Goal: Information Seeking & Learning: Learn about a topic

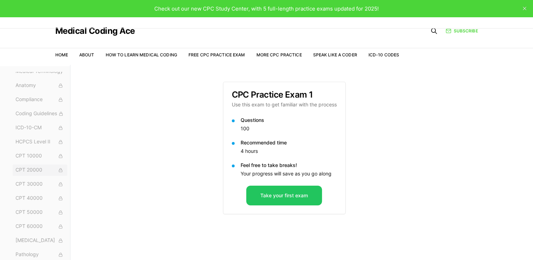
scroll to position [65, 0]
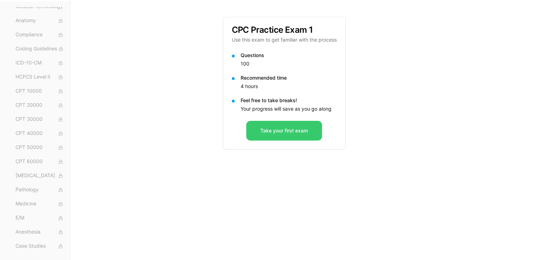
click at [272, 133] on button "Take your first exam" at bounding box center [284, 131] width 76 height 20
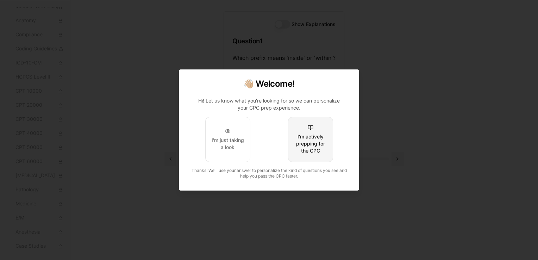
click at [316, 140] on div "I'm actively prepping for the CPC" at bounding box center [310, 143] width 33 height 21
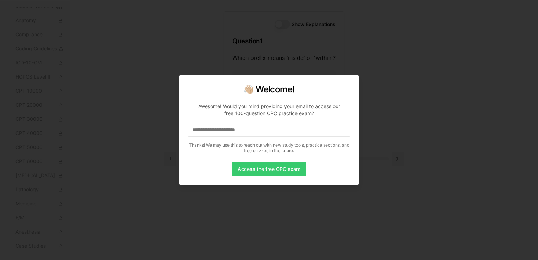
click at [284, 170] on button "Access the free CPC exam" at bounding box center [269, 169] width 74 height 14
click at [276, 131] on input at bounding box center [269, 130] width 163 height 14
click at [242, 128] on input "*" at bounding box center [269, 130] width 163 height 14
drag, startPoint x: 242, startPoint y: 128, endPoint x: 240, endPoint y: 139, distance: 12.0
click at [241, 142] on p "Awesome! Would you mind providing your email to access our free 100-question CP…" at bounding box center [269, 126] width 163 height 59
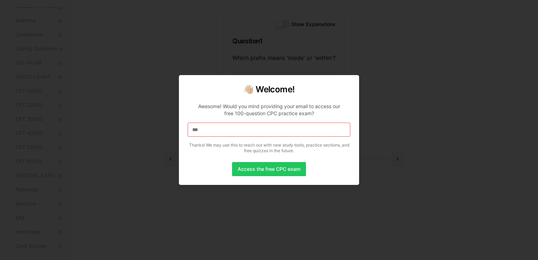
click at [235, 135] on input "***" at bounding box center [269, 130] width 163 height 14
click at [227, 130] on input "****" at bounding box center [269, 130] width 163 height 14
click at [227, 130] on input "*****" at bounding box center [269, 130] width 163 height 14
click at [227, 130] on input "******" at bounding box center [269, 130] width 163 height 14
click at [227, 131] on input "*******" at bounding box center [269, 130] width 163 height 14
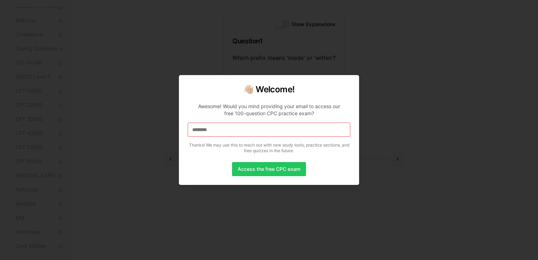
click at [229, 129] on input "********" at bounding box center [269, 130] width 163 height 14
click at [230, 123] on div "**********" at bounding box center [269, 130] width 163 height 14
click at [231, 131] on input "**********" at bounding box center [269, 130] width 163 height 14
click at [232, 130] on input "**********" at bounding box center [269, 130] width 163 height 14
click at [231, 129] on input "**********" at bounding box center [269, 130] width 163 height 14
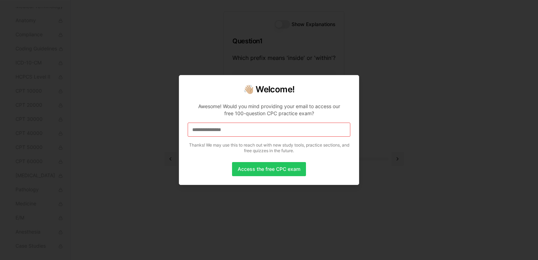
click at [231, 129] on input "**********" at bounding box center [269, 130] width 163 height 14
click at [229, 129] on input "**********" at bounding box center [269, 130] width 163 height 14
click at [255, 132] on input "**********" at bounding box center [269, 130] width 163 height 14
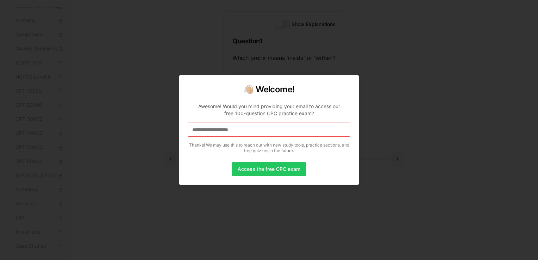
drag, startPoint x: 250, startPoint y: 130, endPoint x: 232, endPoint y: 128, distance: 18.1
click at [232, 128] on input "**********" at bounding box center [269, 130] width 163 height 14
click at [238, 129] on input "**********" at bounding box center [269, 130] width 163 height 14
click at [236, 128] on input "**********" at bounding box center [269, 130] width 163 height 14
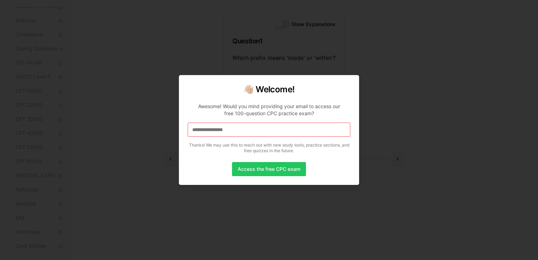
click at [256, 134] on input "**********" at bounding box center [269, 130] width 163 height 14
click at [240, 131] on input "**********" at bounding box center [269, 130] width 163 height 14
click at [251, 129] on input "**********" at bounding box center [269, 130] width 163 height 14
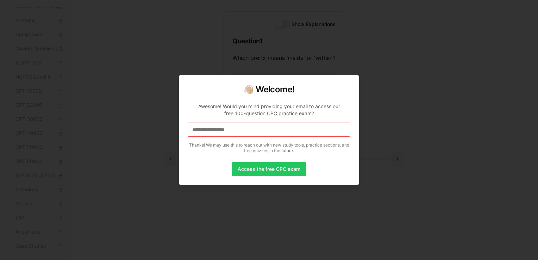
click at [251, 129] on input "**********" at bounding box center [269, 130] width 163 height 14
click at [252, 128] on input "**********" at bounding box center [269, 130] width 163 height 14
click at [311, 130] on input "**********" at bounding box center [269, 130] width 163 height 14
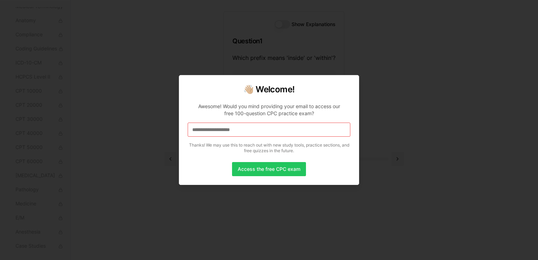
click at [311, 130] on input "**********" at bounding box center [269, 130] width 163 height 14
click at [313, 130] on input "**********" at bounding box center [269, 130] width 163 height 14
click at [279, 168] on button "Access the free CPC exam" at bounding box center [269, 169] width 74 height 14
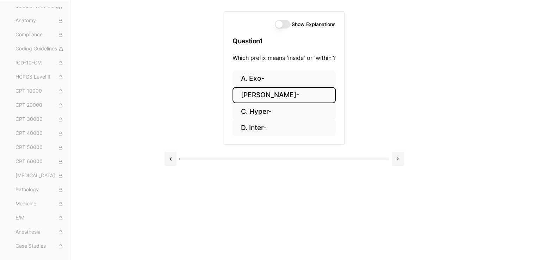
click at [255, 94] on button "B. Endo-" at bounding box center [284, 95] width 103 height 17
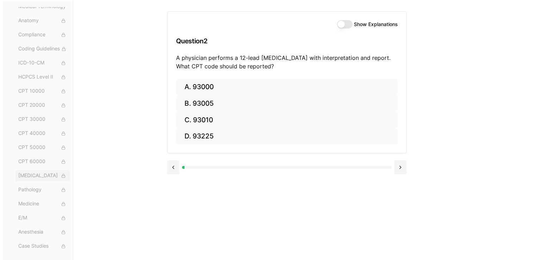
scroll to position [2, 0]
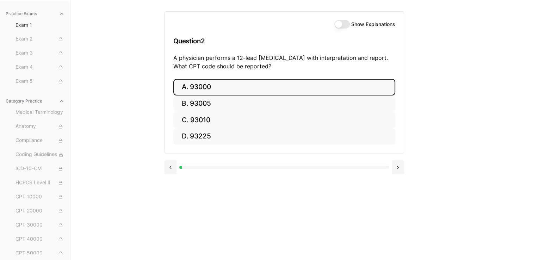
click at [199, 86] on button "A. 93000" at bounding box center [284, 87] width 222 height 17
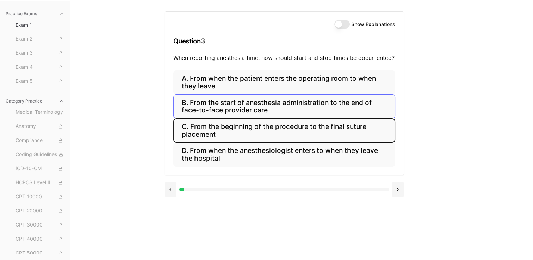
click at [222, 135] on button "C. From the beginning of the procedure to the final suture placement" at bounding box center [284, 130] width 222 height 24
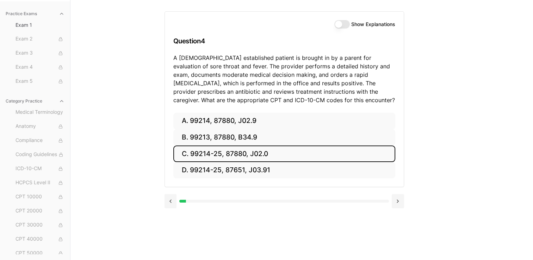
click at [247, 153] on button "C. 99214-25, 87880, J02.0" at bounding box center [284, 154] width 222 height 17
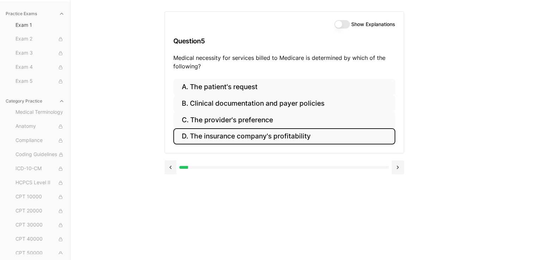
click at [191, 130] on button "D. The insurance company's profitability" at bounding box center [284, 136] width 222 height 17
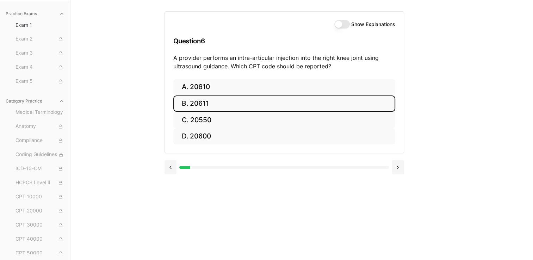
click at [225, 105] on button "B. 20611" at bounding box center [284, 103] width 222 height 17
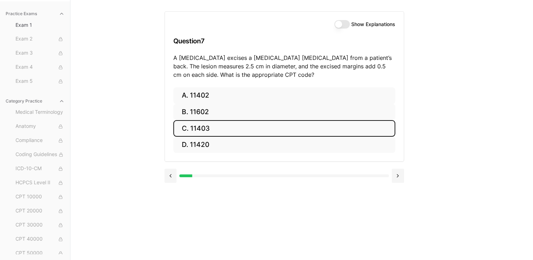
click at [215, 129] on button "C. 11403" at bounding box center [284, 128] width 222 height 17
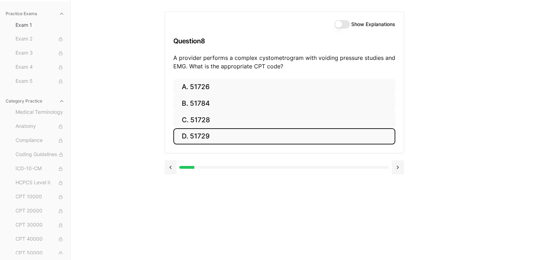
click at [211, 136] on button "D. 51729" at bounding box center [284, 136] width 222 height 17
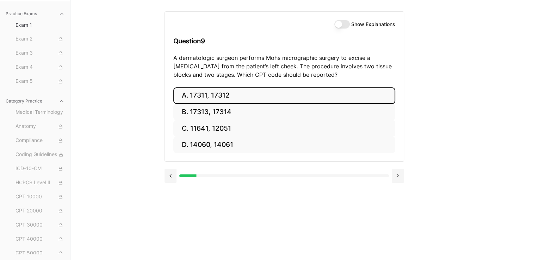
click at [210, 98] on button "A. 17311, 17312" at bounding box center [284, 95] width 222 height 17
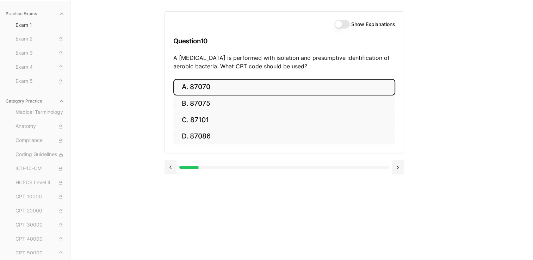
click at [209, 89] on button "A. 87070" at bounding box center [284, 87] width 222 height 17
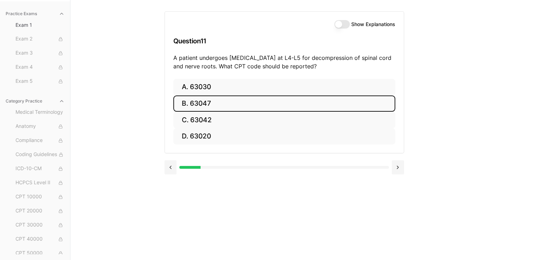
click at [194, 104] on button "B. 63047" at bounding box center [284, 103] width 222 height 17
click at [203, 108] on button "B. Z13.1" at bounding box center [284, 103] width 222 height 17
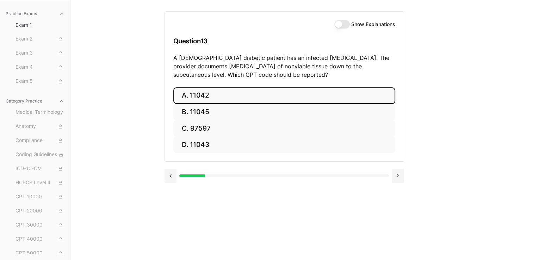
click at [216, 94] on button "A. 11042" at bounding box center [284, 95] width 222 height 17
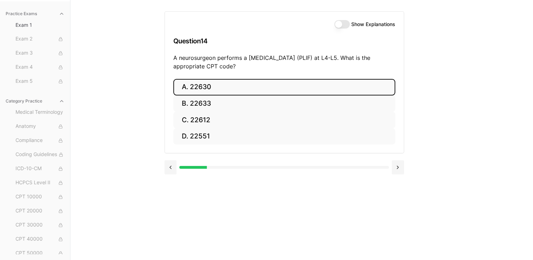
click at [244, 85] on button "A. 22630" at bounding box center [284, 87] width 222 height 17
click at [204, 83] on button "A. R91.8" at bounding box center [284, 87] width 222 height 17
click at [227, 89] on button "A. 62270" at bounding box center [284, 87] width 222 height 17
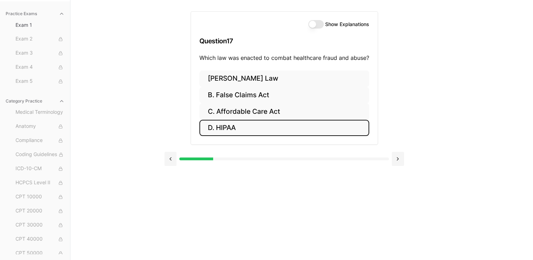
click at [231, 124] on button "D. HIPAA" at bounding box center [284, 128] width 170 height 17
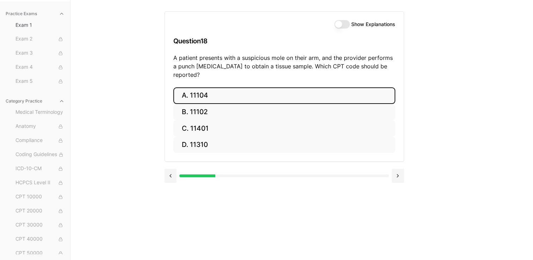
click at [200, 88] on button "A. 11104" at bounding box center [284, 95] width 222 height 17
click at [228, 96] on button "A. S52.501A" at bounding box center [284, 95] width 222 height 17
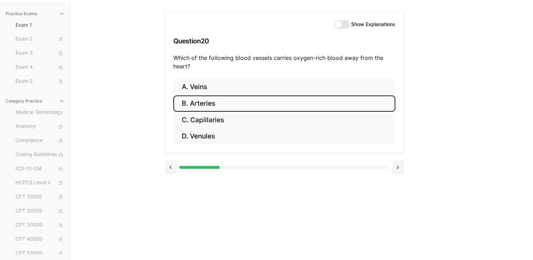
click at [218, 103] on button "B. Arteries" at bounding box center [284, 103] width 222 height 17
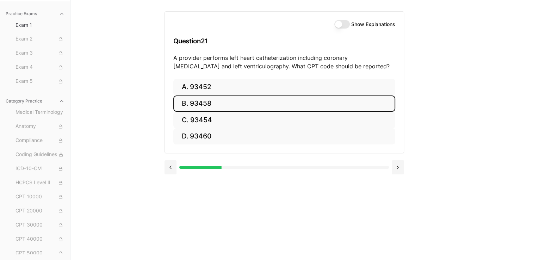
click at [233, 102] on button "B. 93458" at bounding box center [284, 103] width 222 height 17
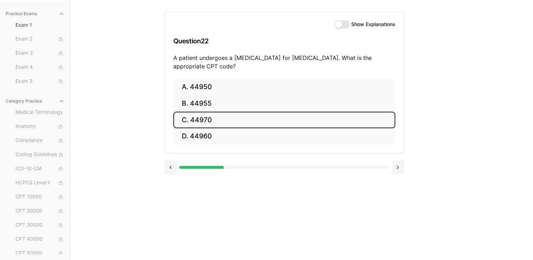
click at [199, 119] on button "C. 44970" at bounding box center [284, 120] width 222 height 17
click at [208, 119] on button "C. 95909" at bounding box center [284, 120] width 222 height 17
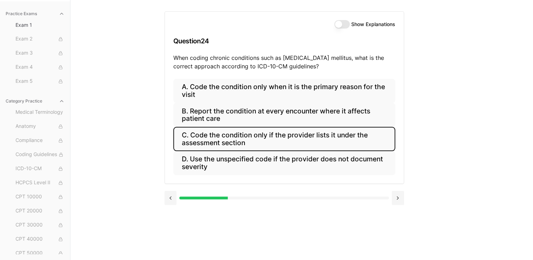
click at [264, 149] on button "C. Code the condition only if the provider lists it under the assessment section" at bounding box center [284, 139] width 222 height 24
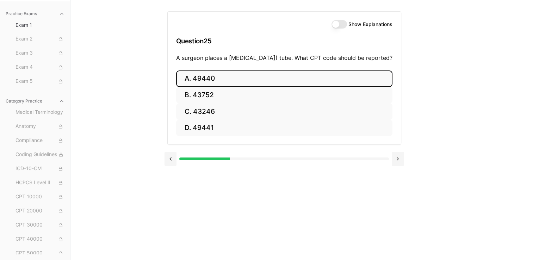
click at [206, 86] on button "A. 49440" at bounding box center [284, 78] width 216 height 17
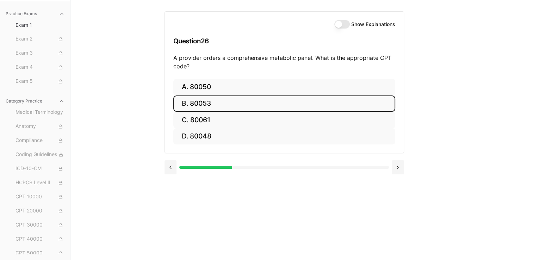
click at [223, 109] on button "B. 80053" at bounding box center [284, 103] width 222 height 17
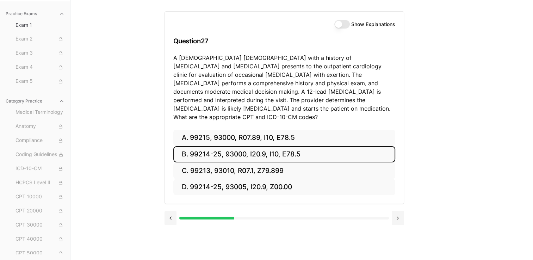
click at [215, 147] on button "B. 99214-25, 93000, I20.9, I10, E78.5" at bounding box center [284, 154] width 222 height 17
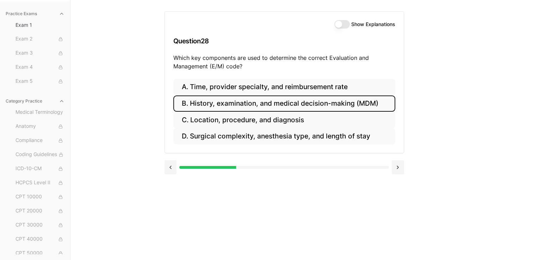
click at [289, 100] on button "B. History, examination, and medical decision-making (MDM)" at bounding box center [284, 103] width 222 height 17
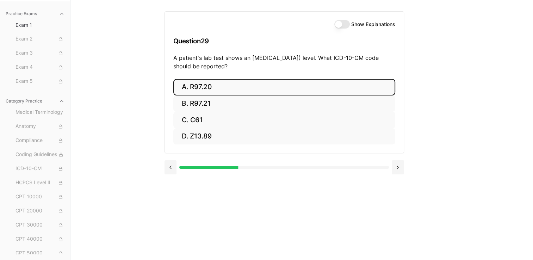
click at [242, 88] on button "A. R97.20" at bounding box center [284, 87] width 222 height 17
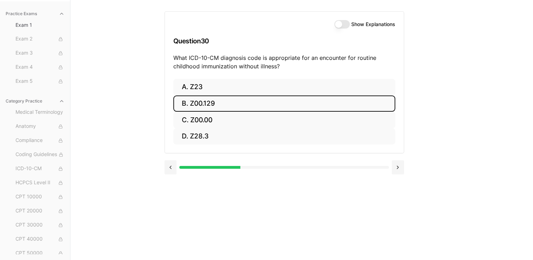
click at [262, 97] on button "B. Z00.129" at bounding box center [284, 103] width 222 height 17
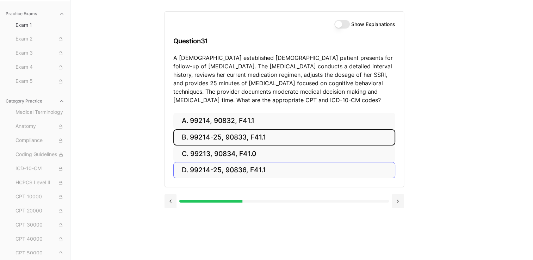
click at [242, 142] on button "B. 99214-25, 90833, F41.1" at bounding box center [284, 137] width 222 height 17
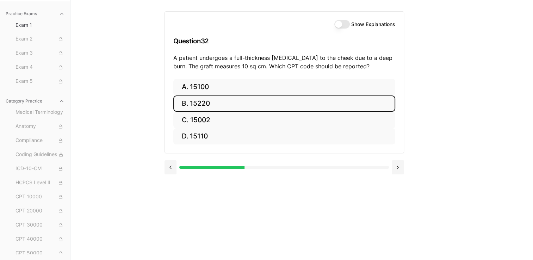
click at [215, 106] on button "B. 15220" at bounding box center [284, 103] width 222 height 17
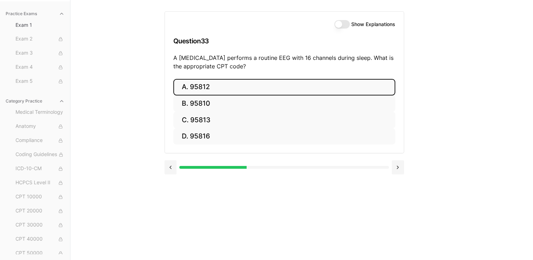
click at [202, 83] on button "A. 95812" at bounding box center [284, 87] width 222 height 17
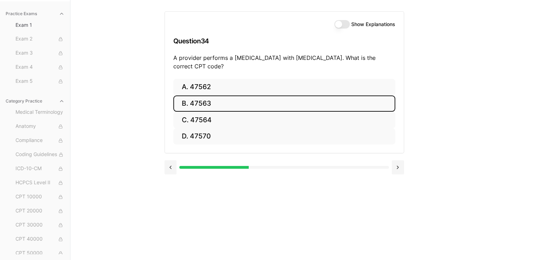
click at [218, 106] on button "B. 47563" at bounding box center [284, 103] width 222 height 17
click at [227, 100] on button "B. 58561" at bounding box center [284, 103] width 222 height 17
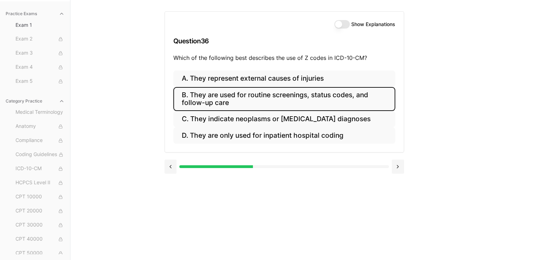
click at [238, 100] on button "B. They are used for routine screenings, status codes, and follow-up care" at bounding box center [284, 99] width 222 height 24
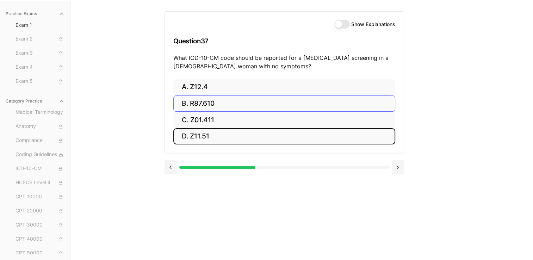
drag, startPoint x: 229, startPoint y: 132, endPoint x: 236, endPoint y: 104, distance: 29.0
click at [236, 105] on div "A. Z12.4 B. R87.610 C. Z01.411 D. Z11.51" at bounding box center [284, 112] width 222 height 66
click at [234, 135] on button "D. Z11.51" at bounding box center [284, 136] width 222 height 17
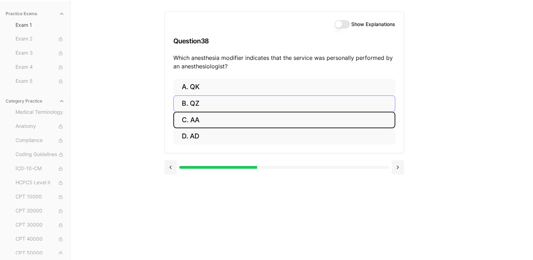
click at [221, 118] on button "C. AA" at bounding box center [284, 120] width 222 height 17
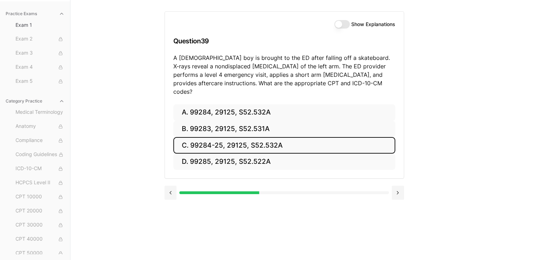
click at [224, 137] on button "C. 99284-25, 29125, S52.532A" at bounding box center [284, 145] width 222 height 17
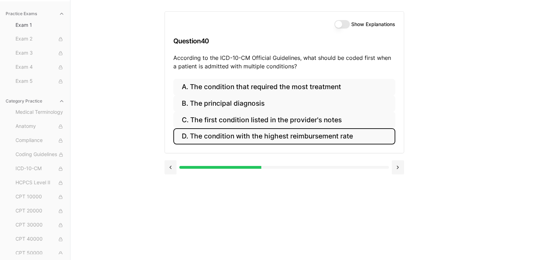
click at [229, 135] on button "D. The condition with the highest reimbursement rate" at bounding box center [284, 136] width 222 height 17
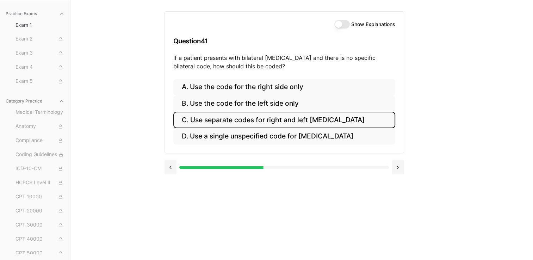
click at [292, 121] on button "C. Use separate codes for right and left otitis media" at bounding box center [284, 120] width 222 height 17
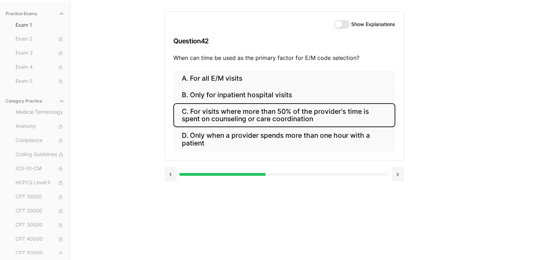
click at [309, 118] on button "C. For visits where more than 50% of the provider's time is spent on counseling…" at bounding box center [284, 115] width 222 height 24
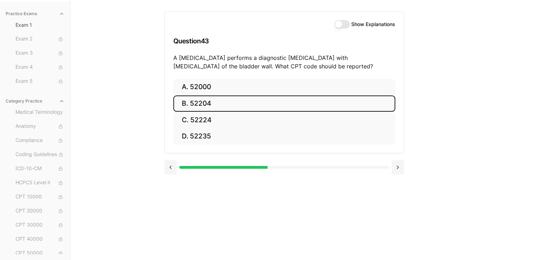
click at [213, 103] on button "B. 52204" at bounding box center [284, 103] width 222 height 17
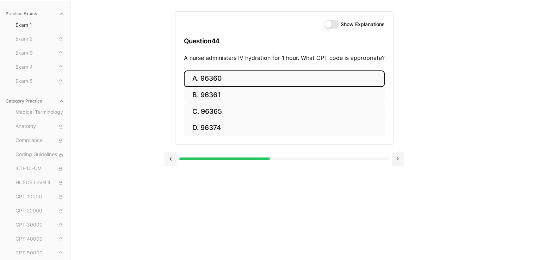
click at [230, 82] on button "A. 96360" at bounding box center [284, 78] width 201 height 17
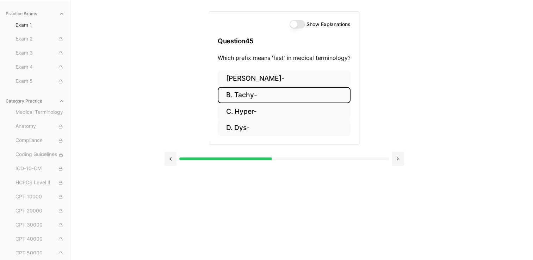
drag, startPoint x: 230, startPoint y: 94, endPoint x: 231, endPoint y: 98, distance: 4.8
click at [231, 98] on button "B. Tachy-" at bounding box center [284, 95] width 133 height 17
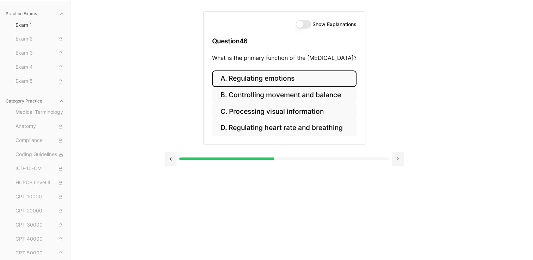
click at [306, 82] on button "A. Regulating emotions" at bounding box center [284, 78] width 144 height 17
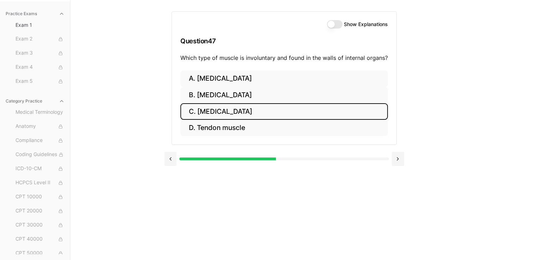
click at [228, 115] on button "C. Smooth muscle" at bounding box center [284, 111] width 208 height 17
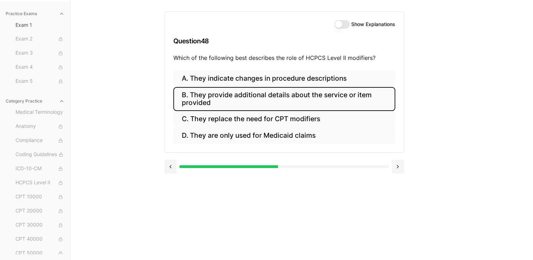
click at [263, 99] on button "B. They provide additional details about the service or item provided" at bounding box center [284, 99] width 222 height 24
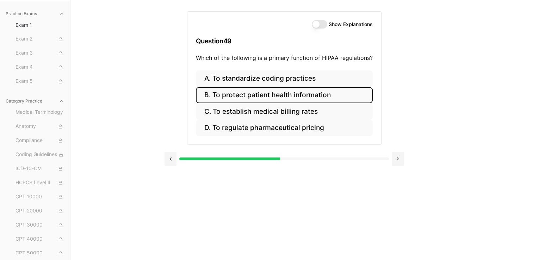
click at [297, 95] on button "B. To protect patient health information" at bounding box center [284, 95] width 177 height 17
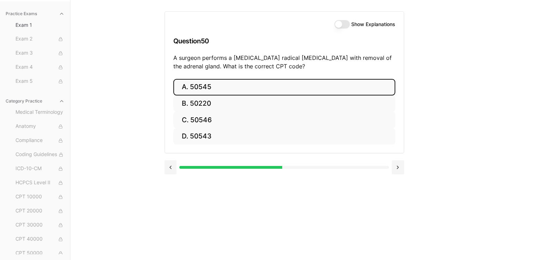
click at [208, 89] on button "A. 50545" at bounding box center [284, 87] width 222 height 17
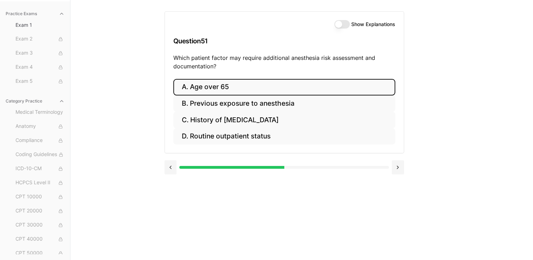
click at [229, 91] on button "A. Age over 65" at bounding box center [284, 87] width 222 height 17
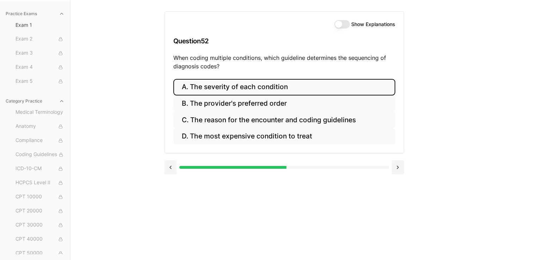
click at [235, 89] on button "A. The severity of each condition" at bounding box center [284, 87] width 222 height 17
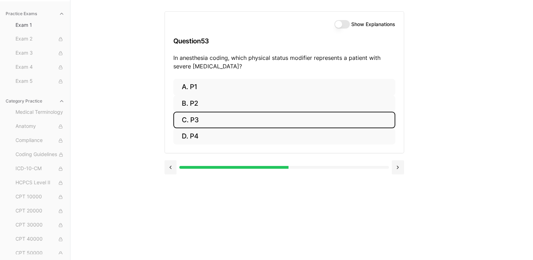
click at [202, 113] on button "C. P3" at bounding box center [284, 120] width 222 height 17
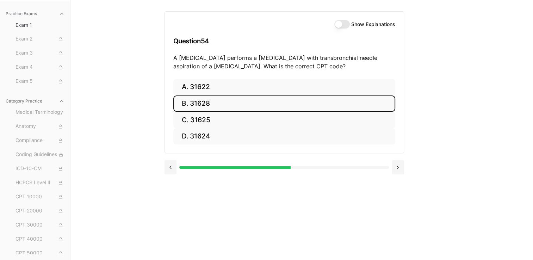
click at [267, 102] on button "B. 31628" at bounding box center [284, 103] width 222 height 17
click at [244, 109] on button "B. 74177" at bounding box center [284, 103] width 222 height 17
click at [230, 106] on button "B. 71046" at bounding box center [284, 103] width 222 height 17
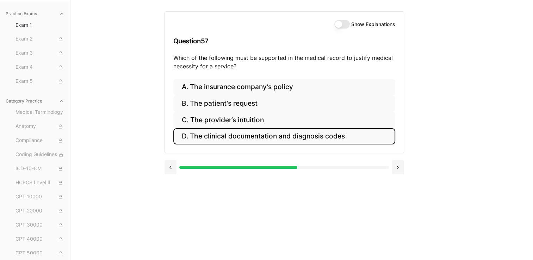
click at [253, 139] on button "D. The clinical documentation and diagnosis codes" at bounding box center [284, 136] width 222 height 17
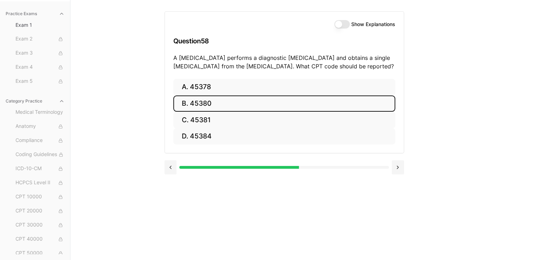
click at [213, 106] on button "B. 45380" at bounding box center [284, 103] width 222 height 17
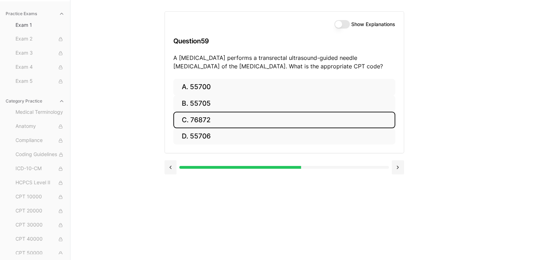
click at [211, 118] on button "C. 76872" at bounding box center [284, 120] width 222 height 17
click at [274, 118] on button "C. 70553" at bounding box center [284, 120] width 222 height 17
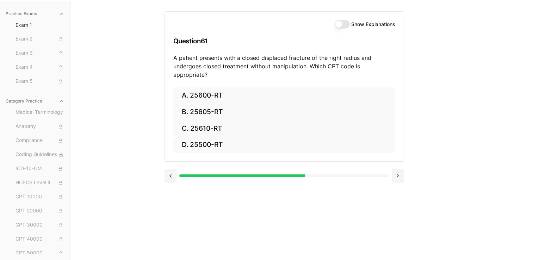
click at [189, 175] on div at bounding box center [285, 175] width 240 height 27
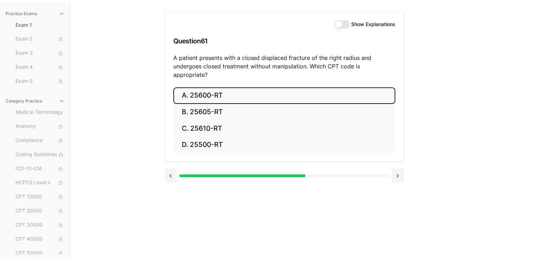
click at [223, 89] on button "A. 25600-RT" at bounding box center [284, 95] width 222 height 17
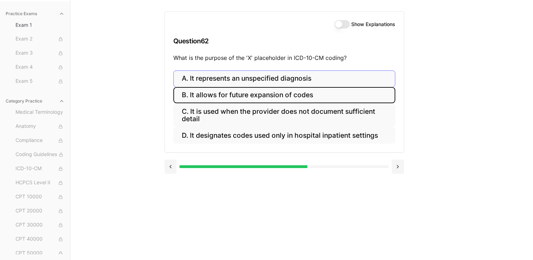
click at [207, 93] on button "B. It allows for future expansion of codes" at bounding box center [284, 95] width 222 height 17
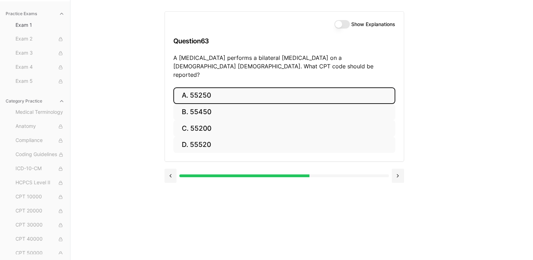
click at [206, 91] on button "A. 55250" at bounding box center [284, 95] width 222 height 17
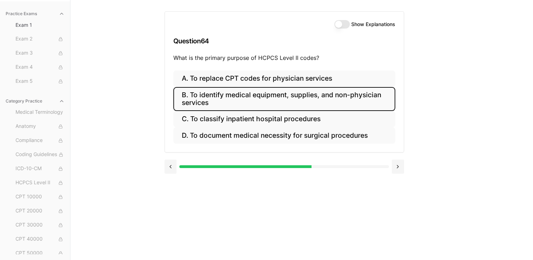
click at [269, 100] on button "B. To identify medical equipment, supplies, and non-physician services" at bounding box center [284, 99] width 222 height 24
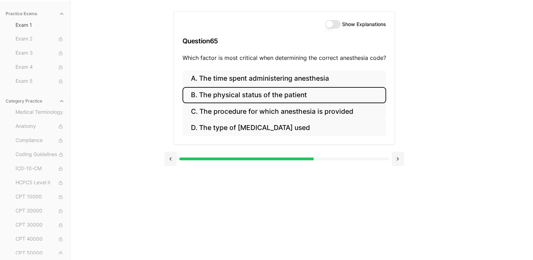
click at [227, 91] on button "B. The physical status of the patient" at bounding box center [285, 95] width 204 height 17
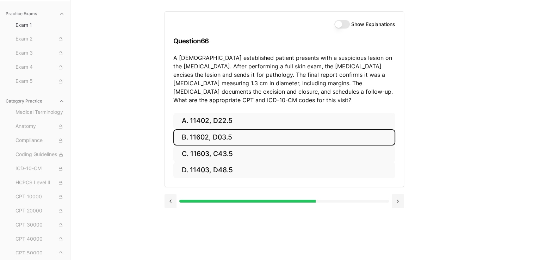
click at [209, 132] on button "B. 11602, D03.5" at bounding box center [284, 137] width 222 height 17
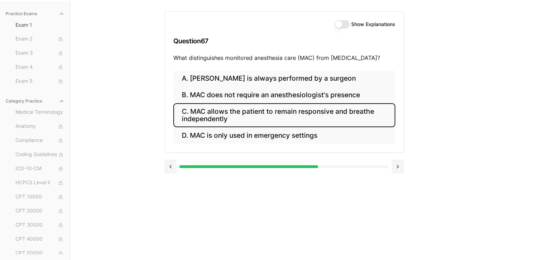
click at [207, 122] on button "C. MAC allows the patient to remain responsive and breathe independently" at bounding box center [284, 115] width 222 height 24
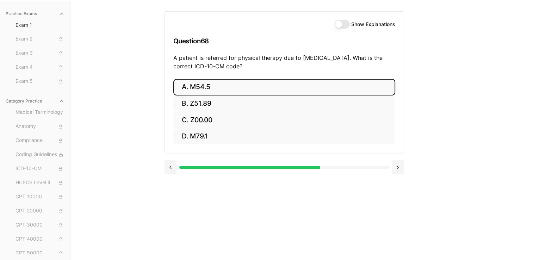
click at [208, 91] on button "A. M54.5" at bounding box center [284, 87] width 222 height 17
click at [242, 87] on button "A. 25260" at bounding box center [284, 87] width 222 height 17
click at [282, 89] on button "A. 61312" at bounding box center [284, 87] width 222 height 17
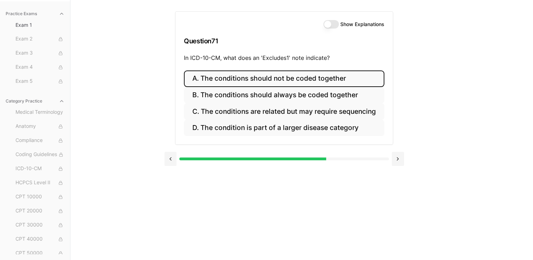
click at [296, 76] on button "A. The conditions should not be coded together" at bounding box center [284, 78] width 200 height 17
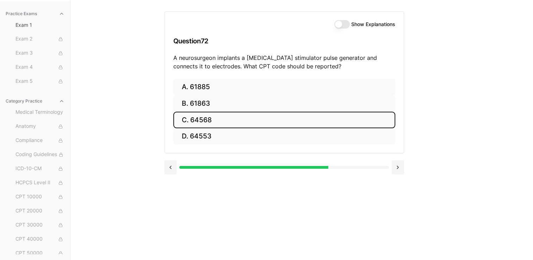
click at [245, 125] on button "C. 64568" at bounding box center [284, 120] width 222 height 17
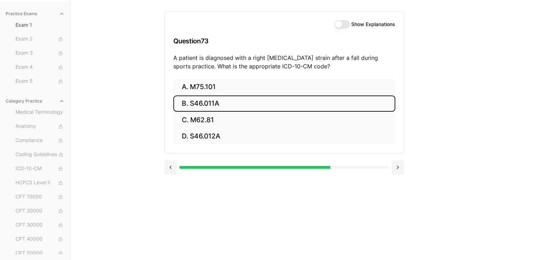
click at [209, 103] on button "B. S46.011A" at bounding box center [284, 103] width 222 height 17
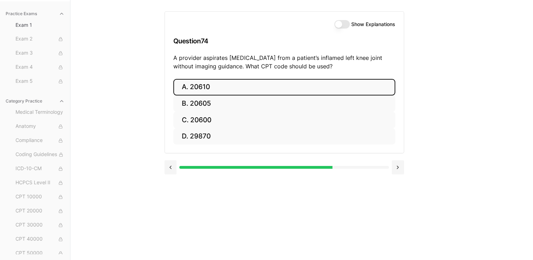
click at [221, 82] on button "A. 20610" at bounding box center [284, 87] width 222 height 17
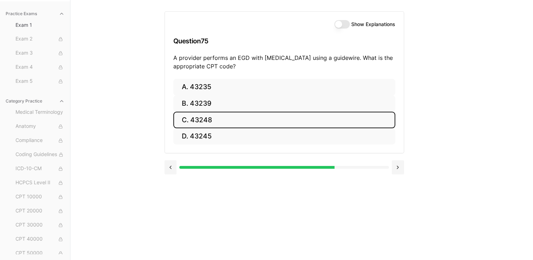
click at [315, 125] on button "C. 43248" at bounding box center [284, 120] width 222 height 17
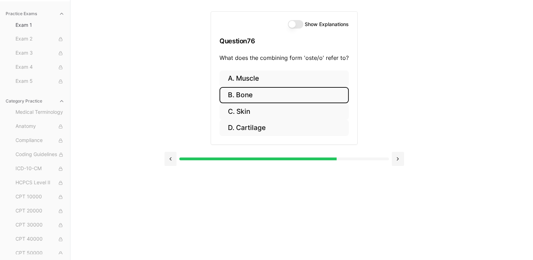
click at [269, 98] on button "B. Bone" at bounding box center [284, 95] width 129 height 17
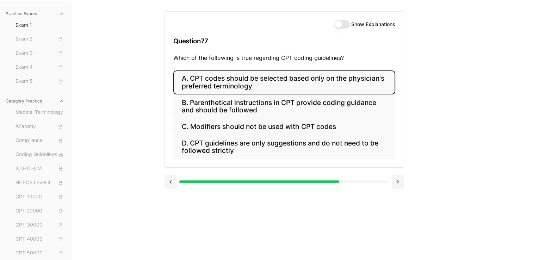
click at [256, 77] on button "A. CPT codes should be selected based only on the physician's preferred termino…" at bounding box center [284, 82] width 222 height 24
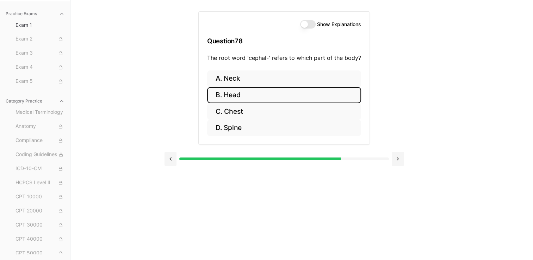
click at [229, 97] on button "B. Head" at bounding box center [284, 95] width 154 height 17
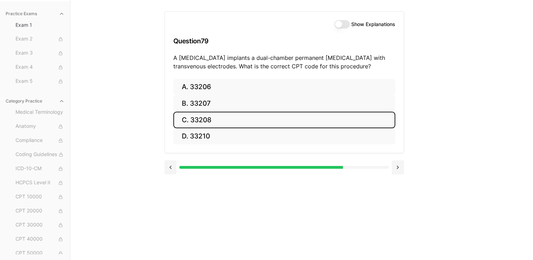
click at [199, 123] on button "C. 33208" at bounding box center [284, 120] width 222 height 17
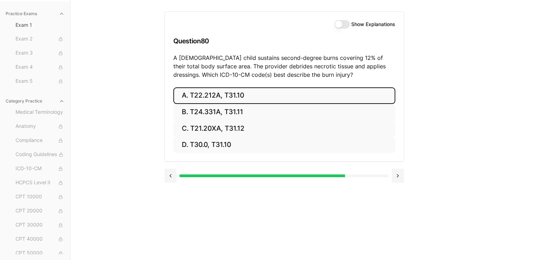
click at [258, 96] on button "A. T22.212A, T31.10" at bounding box center [284, 95] width 222 height 17
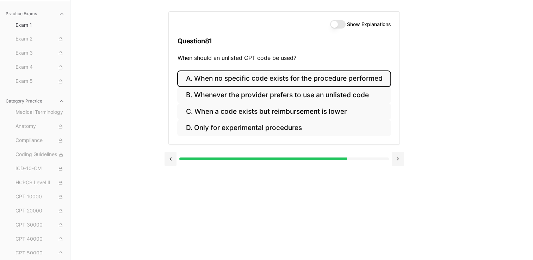
click at [273, 84] on button "A. When no specific code exists for the procedure performed" at bounding box center [284, 78] width 214 height 17
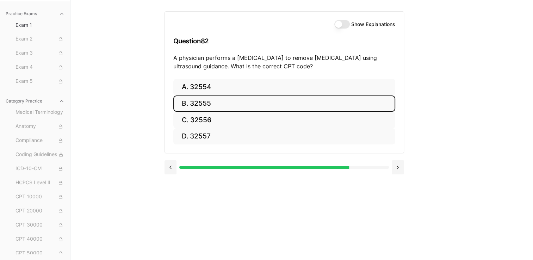
click at [247, 100] on button "B. 32555" at bounding box center [284, 103] width 222 height 17
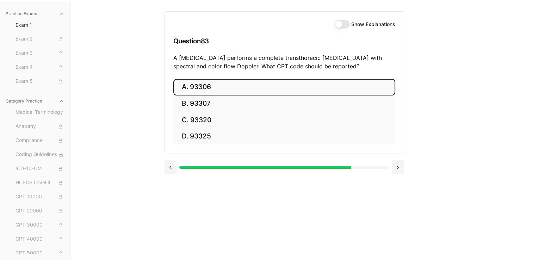
click at [224, 82] on button "A. 93306" at bounding box center [284, 87] width 222 height 17
click at [211, 86] on button "A. 35301" at bounding box center [284, 87] width 222 height 17
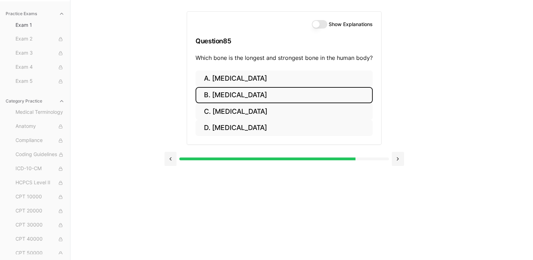
click at [251, 95] on button "B. Femur" at bounding box center [284, 95] width 177 height 17
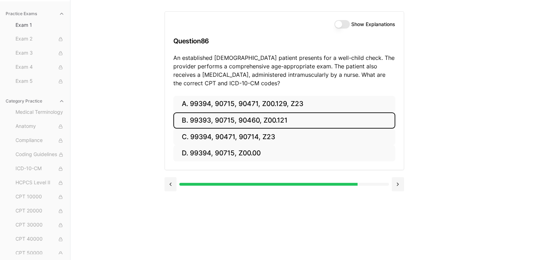
click at [223, 120] on button "B. 99393, 90715, 90460, Z00.121" at bounding box center [284, 120] width 222 height 17
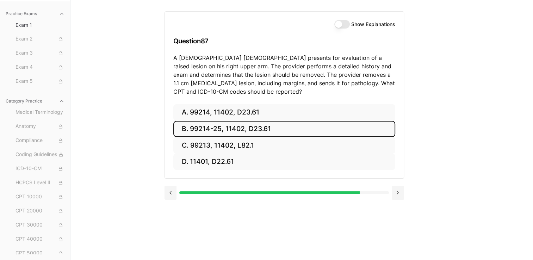
click at [226, 129] on button "B. 99214-25, 11402, D23.61" at bounding box center [284, 129] width 222 height 17
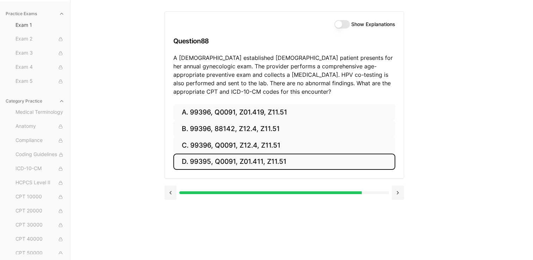
click at [220, 160] on button "D. 99395, Q0091, Z01.411, Z11.51" at bounding box center [284, 162] width 222 height 17
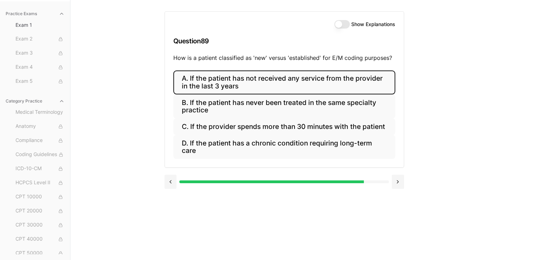
click at [218, 82] on button "A. If the patient has not received any service from the provider in the last 3 …" at bounding box center [284, 82] width 222 height 24
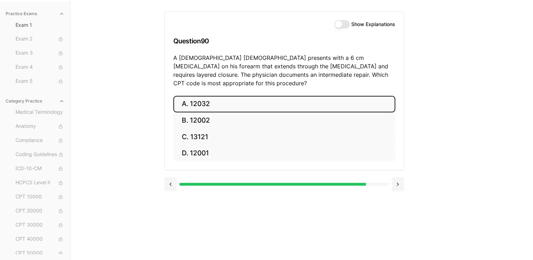
click at [237, 98] on button "A. 12032" at bounding box center [284, 104] width 222 height 17
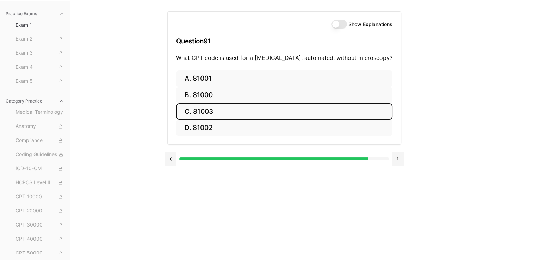
click at [272, 106] on button "C. 81003" at bounding box center [284, 111] width 216 height 17
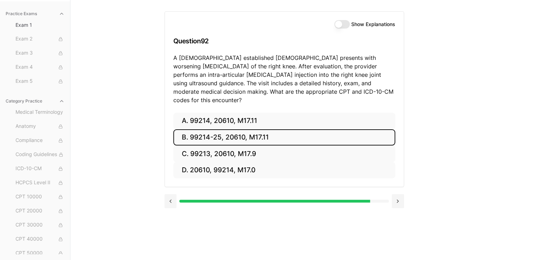
click at [312, 129] on button "B. 99214-25, 20610, M17.11" at bounding box center [284, 137] width 222 height 17
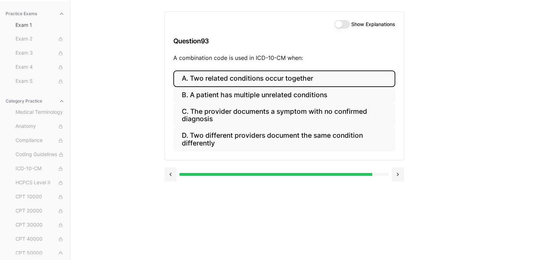
click at [226, 76] on button "A. Two related conditions occur together" at bounding box center [284, 78] width 222 height 17
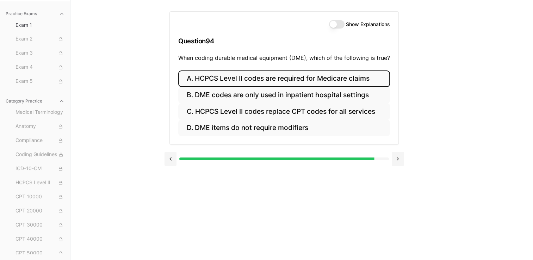
click at [237, 81] on button "A. HCPCS Level II codes are required for Medicare claims" at bounding box center [284, 78] width 212 height 17
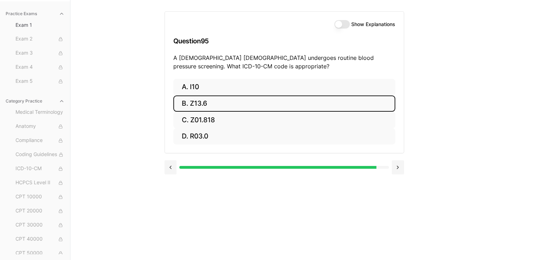
click at [210, 101] on button "B. Z13.6" at bounding box center [284, 103] width 222 height 17
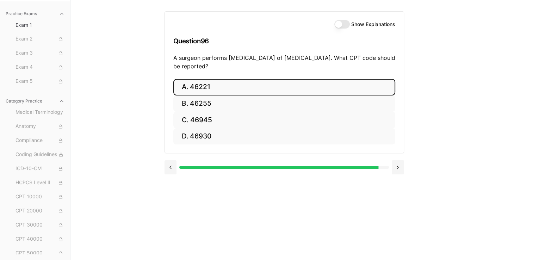
click at [206, 87] on button "A. 46221" at bounding box center [284, 87] width 222 height 17
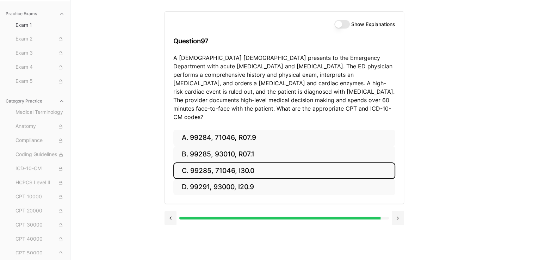
click at [248, 169] on button "C. 99285, 71046, I30.0" at bounding box center [284, 170] width 222 height 17
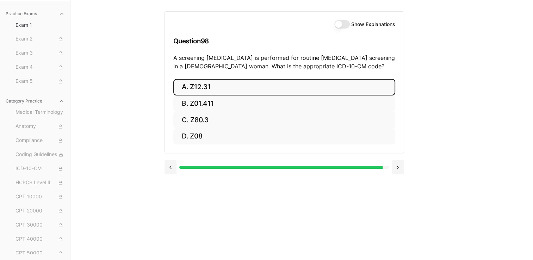
click at [224, 82] on button "A. Z12.31" at bounding box center [284, 87] width 222 height 17
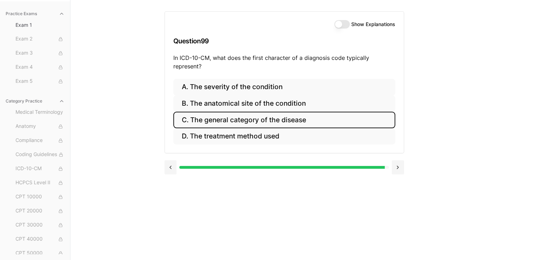
click at [277, 123] on button "C. The general category of the disease" at bounding box center [284, 120] width 222 height 17
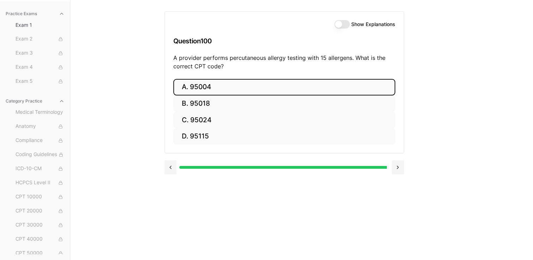
click at [222, 89] on button "A. 95004" at bounding box center [284, 87] width 222 height 17
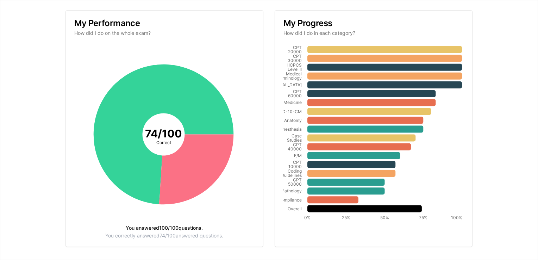
scroll to position [113, 0]
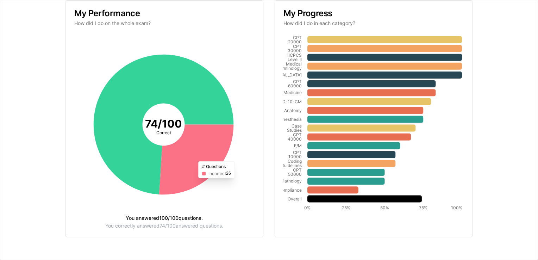
click at [196, 148] on icon at bounding box center [196, 159] width 74 height 70
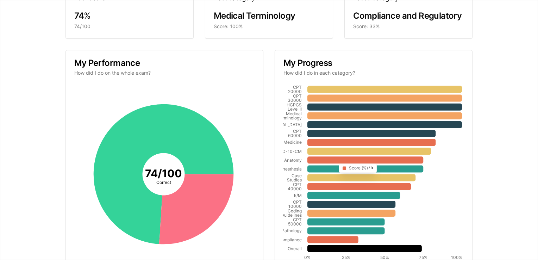
scroll to position [0, 0]
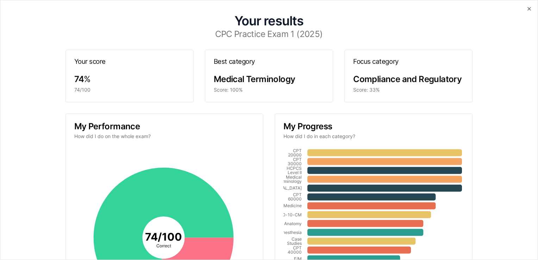
click at [156, 233] on tspan "74 / 100" at bounding box center [163, 236] width 37 height 13
click at [157, 207] on icon at bounding box center [163, 237] width 140 height 140
drag, startPoint x: 135, startPoint y: 6, endPoint x: 61, endPoint y: 25, distance: 76.6
click at [61, 25] on h1 "Your results" at bounding box center [268, 20] width 509 height 13
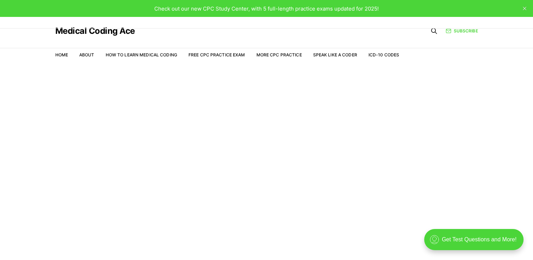
scroll to position [17, 0]
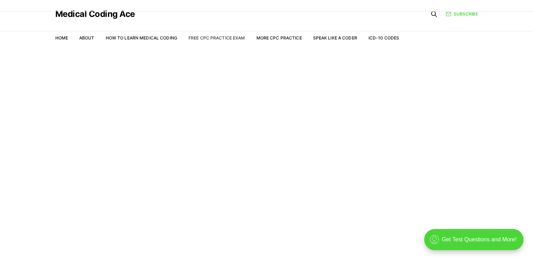
click at [205, 37] on link "Free CPC Practice Exam" at bounding box center [216, 37] width 57 height 5
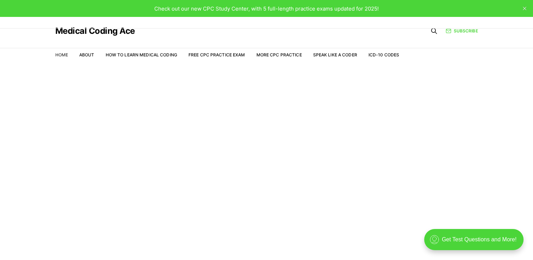
click at [63, 56] on link "Home" at bounding box center [61, 54] width 13 height 5
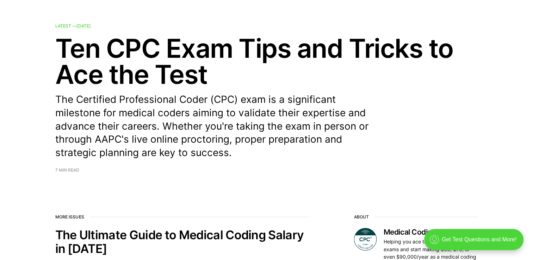
scroll to position [35, 0]
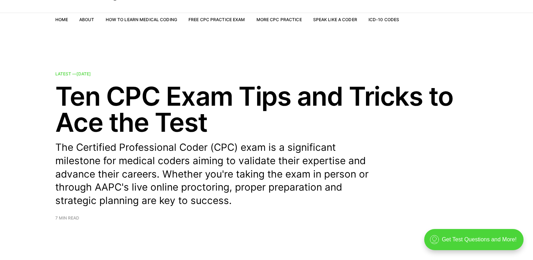
click at [223, 16] on nav "Home About How to Learn Medical Coding Free CPC Practice Exam More CPC Practice…" at bounding box center [227, 20] width 344 height 20
click at [224, 21] on link "Free CPC Practice Exam" at bounding box center [216, 19] width 57 height 5
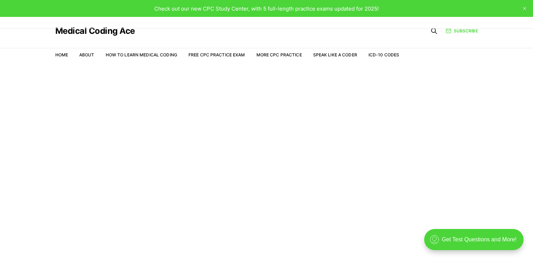
click at [305, 10] on span "Check out our new CPC Study Center, with 5 full-length practice exams updated f…" at bounding box center [266, 8] width 224 height 7
click at [334, 8] on span "Check out our new CPC Study Center, with 5 full-length practice exams updated f…" at bounding box center [266, 8] width 224 height 7
click at [270, 53] on link "More CPC Practice" at bounding box center [278, 54] width 45 height 5
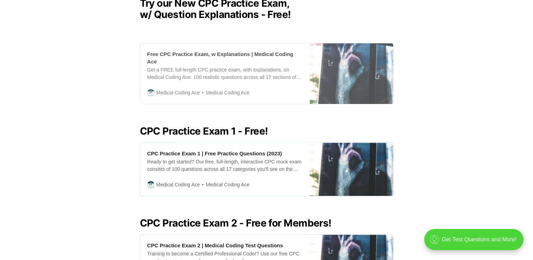
scroll to position [192, 0]
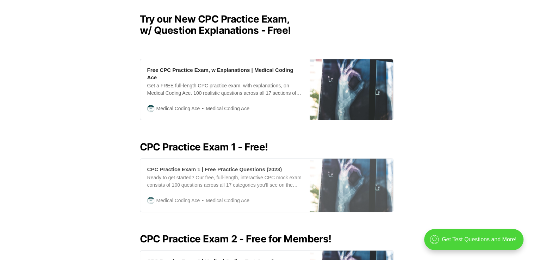
click at [218, 174] on div "Ready to get started? Our free, full-length, interactive CPC mock exam consists…" at bounding box center [224, 181] width 155 height 15
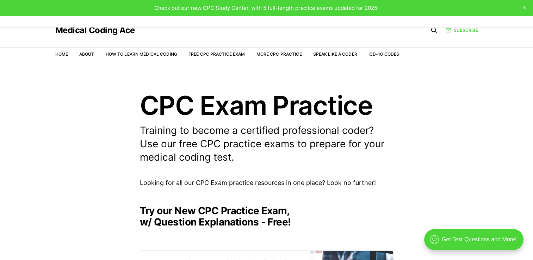
scroll to position [0, 0]
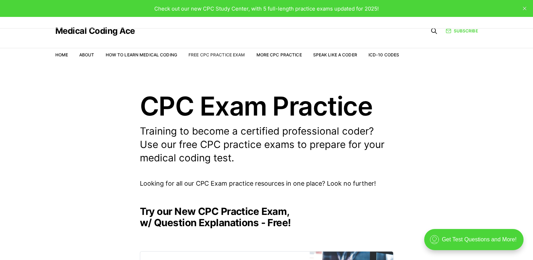
click at [225, 56] on link "Free CPC Practice Exam" at bounding box center [216, 54] width 57 height 5
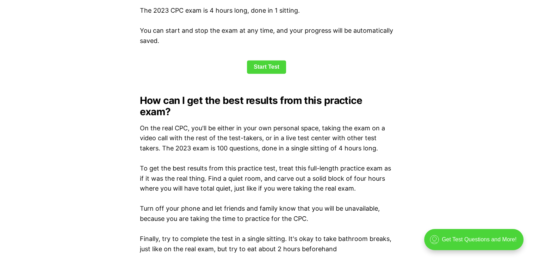
scroll to position [916, 0]
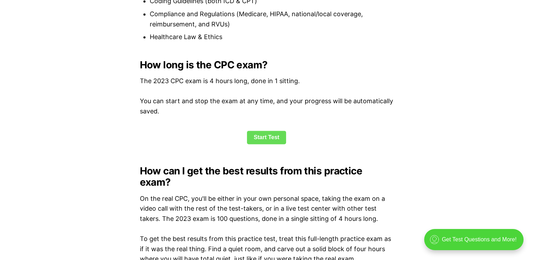
click at [261, 137] on link "Start Test" at bounding box center [266, 137] width 39 height 13
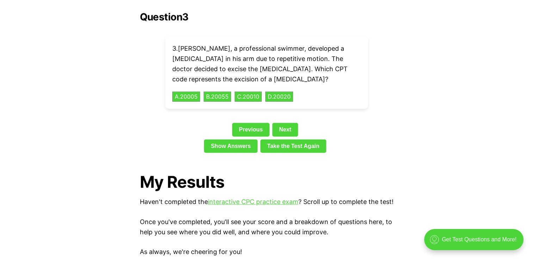
scroll to position [916, 0]
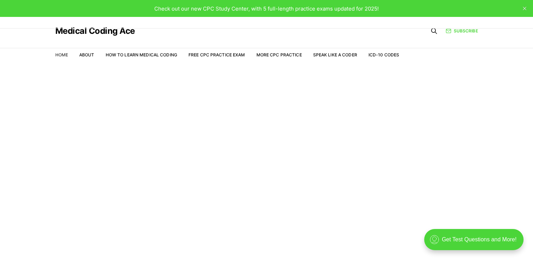
click at [61, 57] on link "Home" at bounding box center [61, 54] width 13 height 5
